Goal: Task Accomplishment & Management: Use online tool/utility

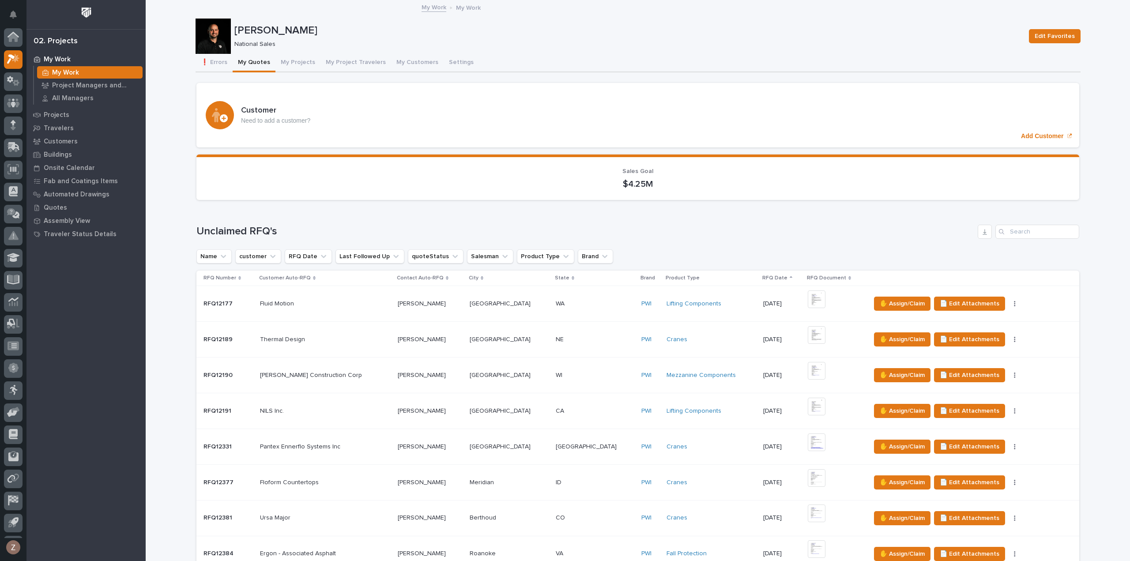
scroll to position [19, 0]
click at [11, 58] on icon at bounding box center [10, 60] width 6 height 7
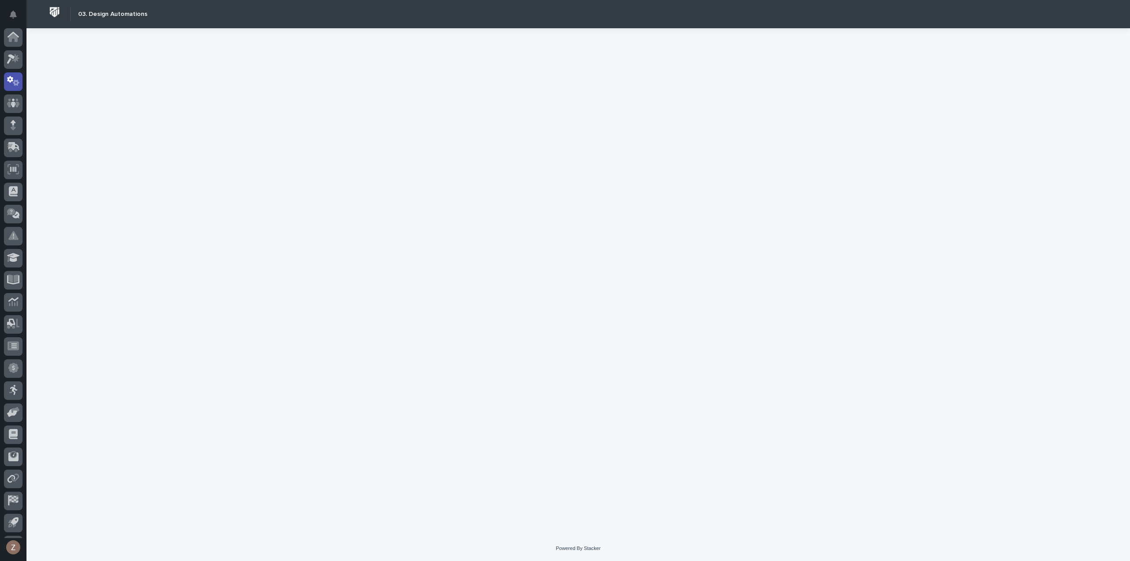
scroll to position [19, 0]
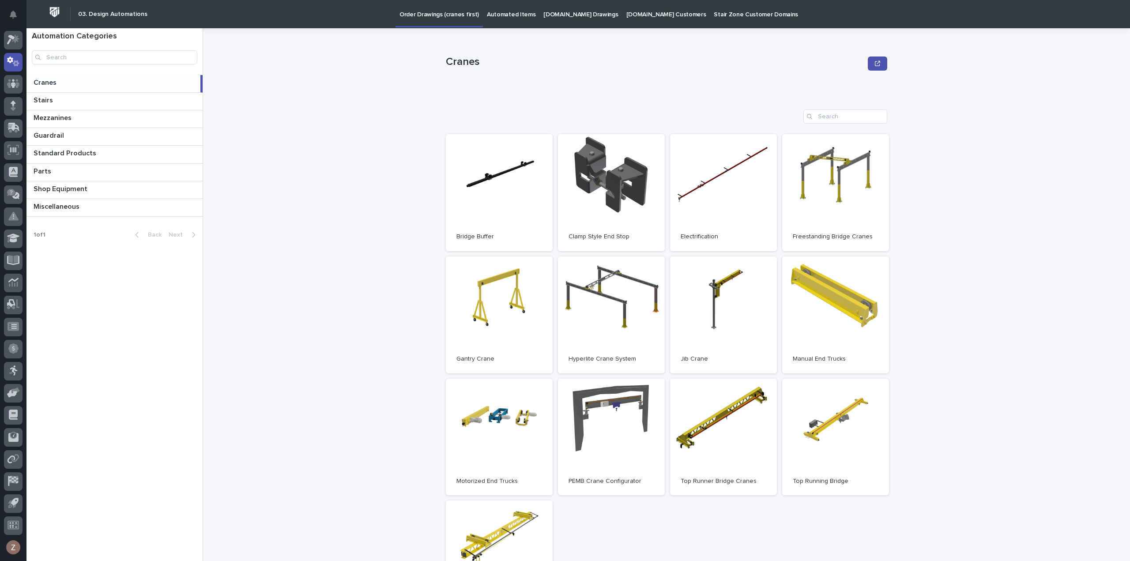
click at [507, 12] on p "Automated Items" at bounding box center [511, 9] width 49 height 19
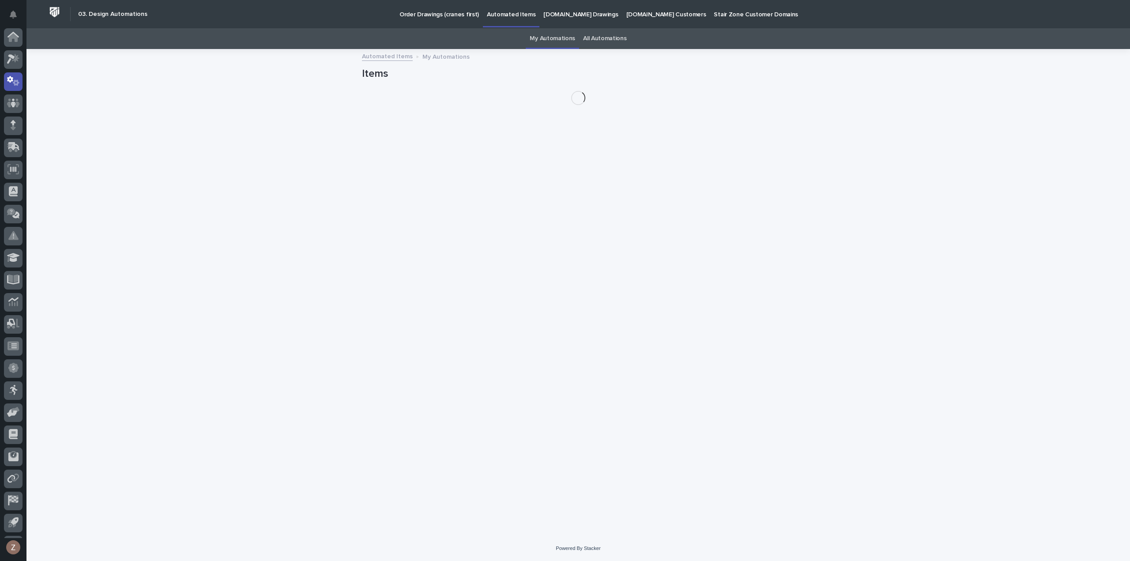
scroll to position [19, 0]
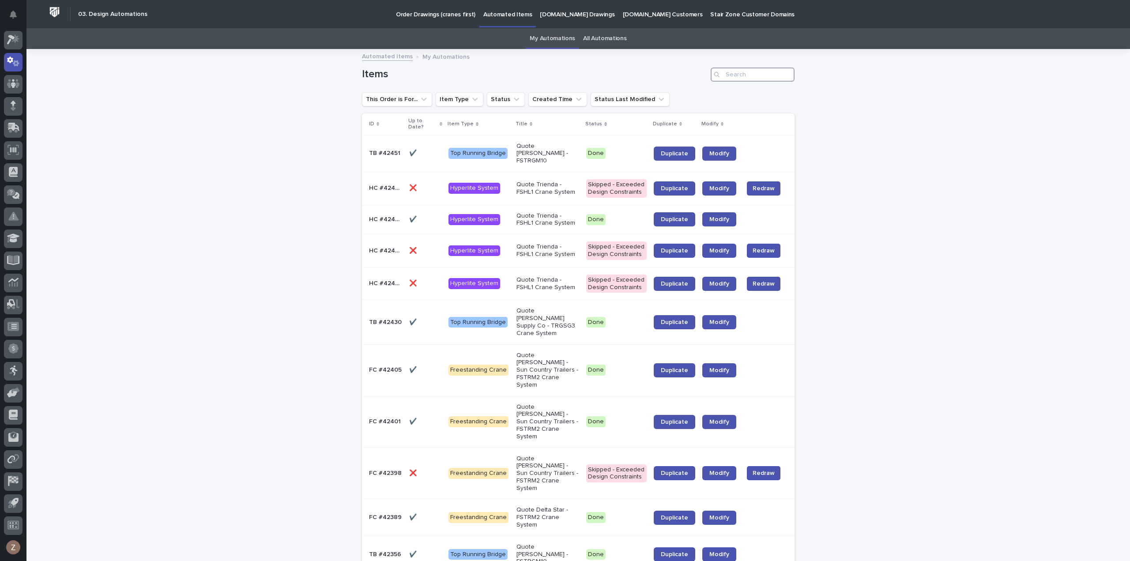
click at [745, 75] on input "Search" at bounding box center [753, 75] width 84 height 14
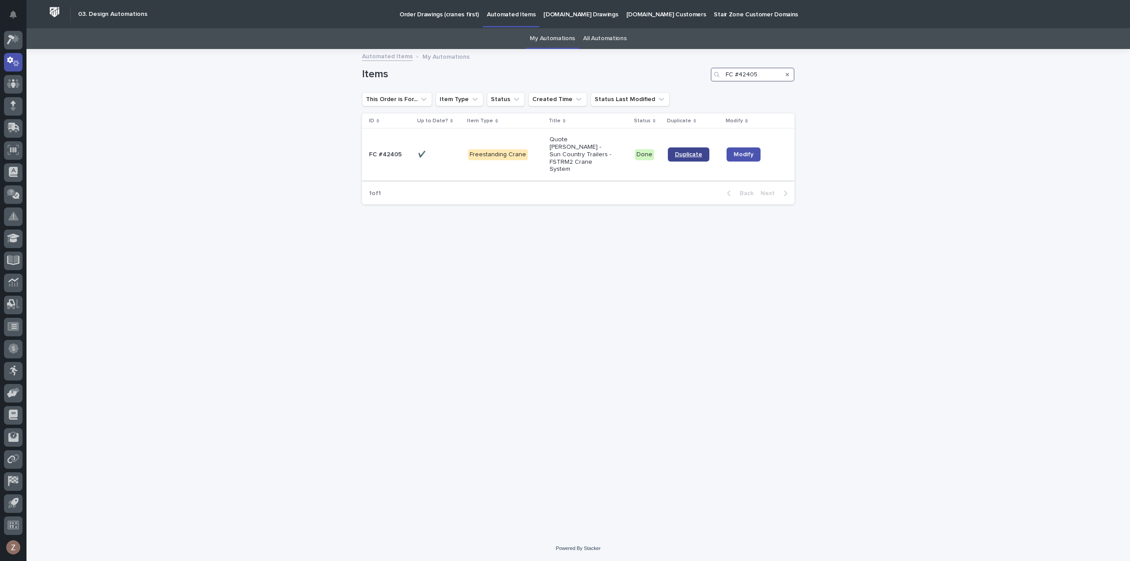
type input "FC #42405"
click at [678, 151] on span "Duplicate" at bounding box center [688, 154] width 27 height 6
